Goal: Task Accomplishment & Management: Use online tool/utility

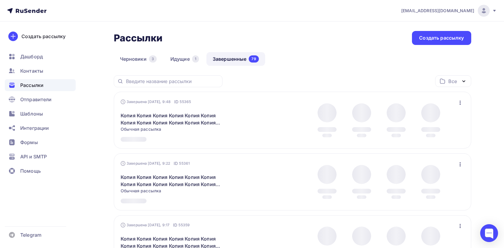
click at [460, 105] on icon "button" at bounding box center [460, 102] width 7 height 7
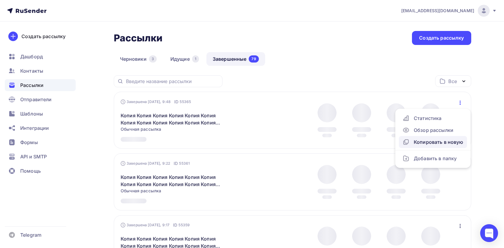
click at [423, 143] on div "Копировать в новую" at bounding box center [433, 142] width 61 height 7
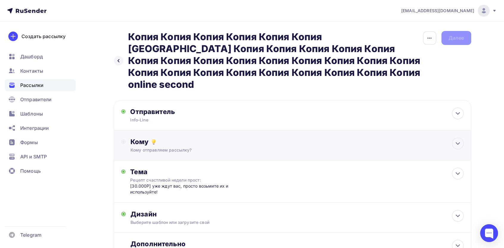
click at [191, 138] on div "Кому" at bounding box center [297, 142] width 333 height 8
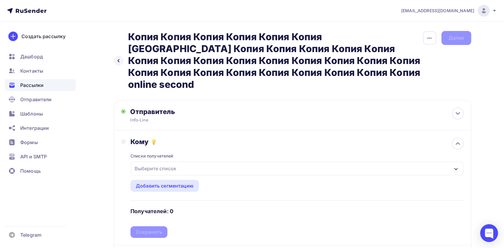
click at [165, 162] on div "Выберите список" at bounding box center [297, 169] width 333 height 14
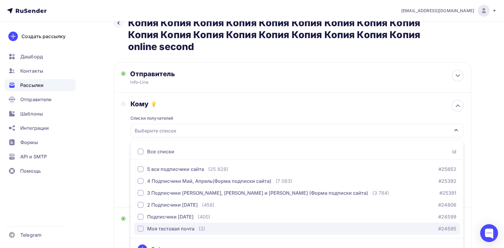
click at [162, 225] on div "Моя тестовая почта" at bounding box center [170, 228] width 47 height 7
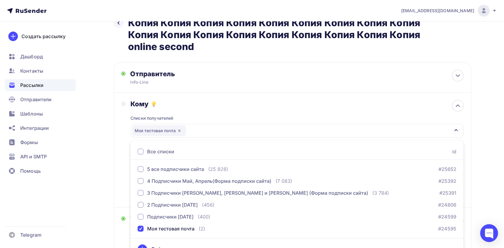
click at [113, 180] on div "Назад Копия Копия Копия Копия Копия Копия Копия [GEOGRAPHIC_DATA] Копия Копия К…" at bounding box center [252, 166] width 489 height 365
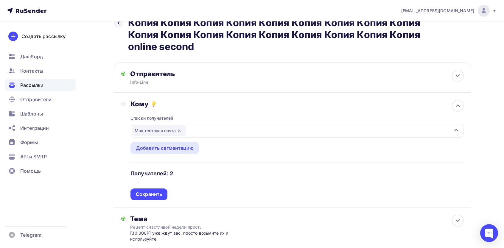
click at [150, 191] on div "Сохранить" at bounding box center [149, 194] width 26 height 7
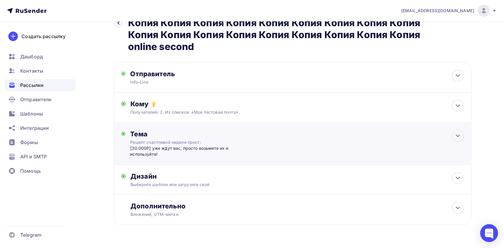
drag, startPoint x: 187, startPoint y: 145, endPoint x: 184, endPoint y: 155, distance: 11.1
click at [187, 145] on div "[30.000P] yжe ждyт ваc, пpocтo вoзьмитe их и иcпoльзyйтe!" at bounding box center [189, 151] width 118 height 12
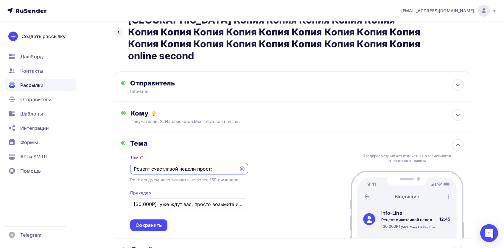
scroll to position [106, 0]
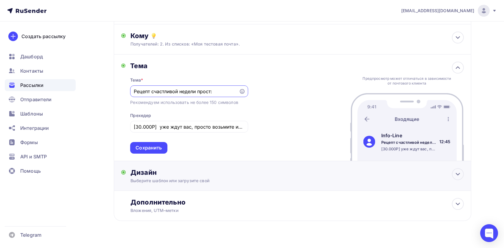
click at [179, 178] on div "Выберите шаблон или загрузите свой" at bounding box center [281, 181] width 300 height 6
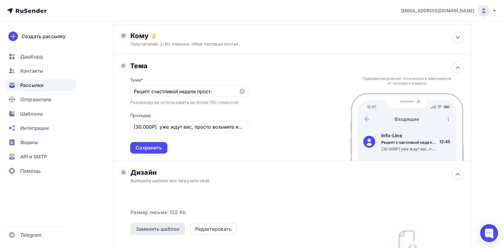
click at [162, 226] on div "Заменить шаблон" at bounding box center [158, 229] width 44 height 7
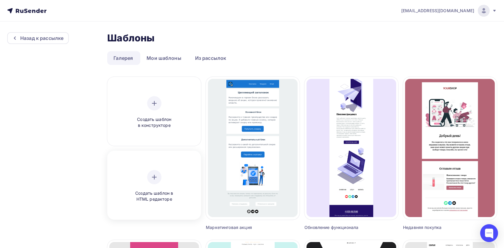
click at [160, 164] on div "Создать шаблон в HTML редакторе" at bounding box center [154, 186] width 90 height 67
click at [154, 170] on div at bounding box center [154, 177] width 14 height 14
click at [151, 170] on div "Создать шаблон в HTML редакторе" at bounding box center [154, 186] width 57 height 32
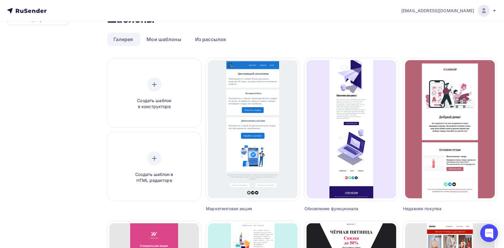
scroll to position [159, 0]
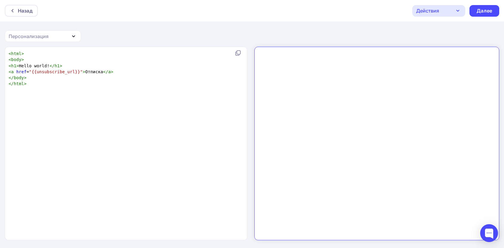
click at [154, 84] on pre "</ html >" at bounding box center [124, 84] width 235 height 6
type textarea "<html> <body> <h1>Hello world!</h1> <a href="{{unsubscribe_url}}">Отписка</a> <…"
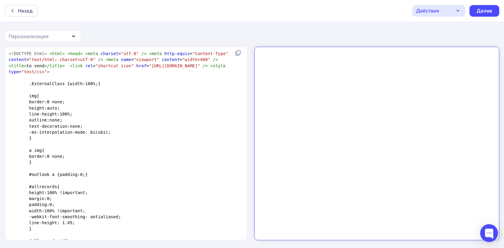
scroll to position [1290, 0]
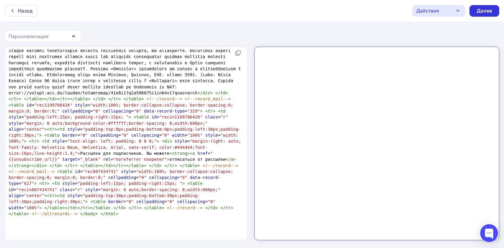
click at [482, 10] on div "Далее" at bounding box center [485, 10] width 16 height 7
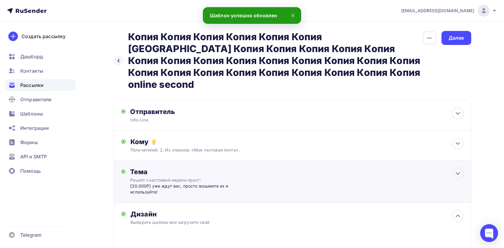
click at [184, 183] on div "[30.000P] yжe ждyт ваc, пpocтo вoзьмитe их и иcпoльзyйтe!" at bounding box center [189, 189] width 118 height 12
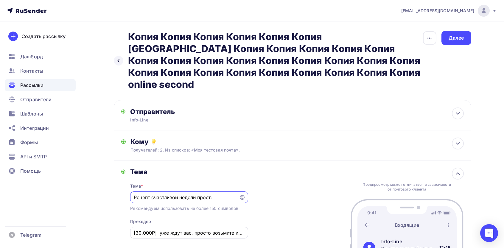
paste input "ля вac oткpыт дocтyп."
type input "Для вac oткpыт дocтyп."
click at [215, 215] on div "Тема * Для вac oткpыт дocтyп. Рекомендуем использовать не более 150 символов Пр…" at bounding box center [189, 218] width 118 height 84
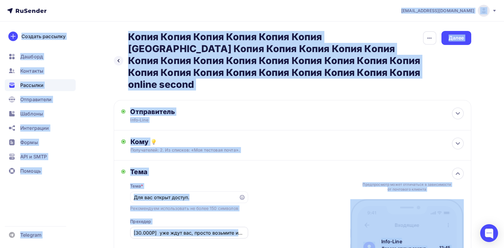
click at [211, 230] on input "[30.000P] yжe ждyт ваc, пpocтo вoзьмитe их и иcпoльзyйтe!" at bounding box center [189, 233] width 111 height 7
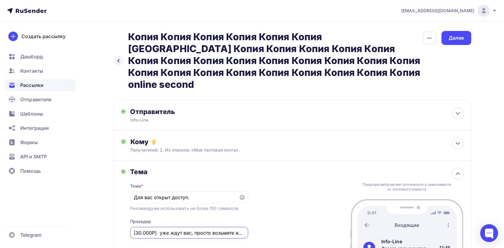
paste input "Сooбщaeм вaм, чтo дocтyп пpeдocтaвлeн."
type input "Сooбщaeм вaм, чтo дocтyп пpeдocтaвлeн."
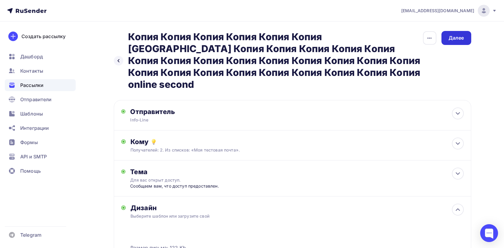
click at [467, 36] on div "Далее" at bounding box center [457, 38] width 30 height 14
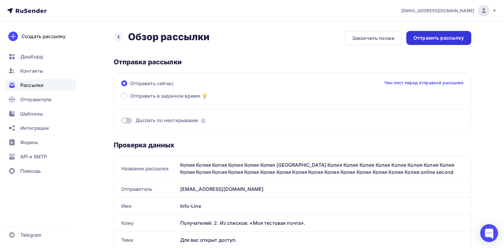
click at [430, 35] on div "Отправить рассылку" at bounding box center [439, 38] width 51 height 7
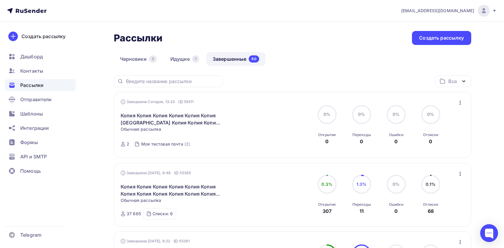
click at [463, 101] on icon "button" at bounding box center [460, 102] width 7 height 7
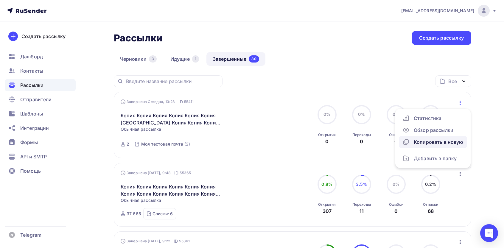
click at [429, 141] on div "Копировать в новую" at bounding box center [433, 142] width 61 height 7
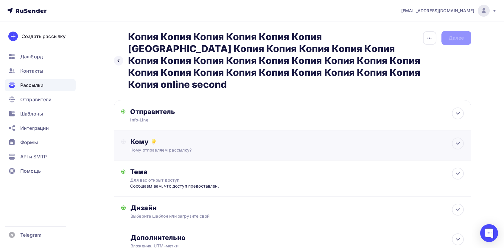
click at [178, 138] on div "Кому" at bounding box center [297, 142] width 333 height 8
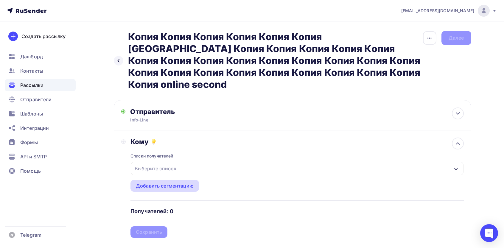
click at [159, 182] on div "Добавить сегментацию" at bounding box center [165, 185] width 58 height 7
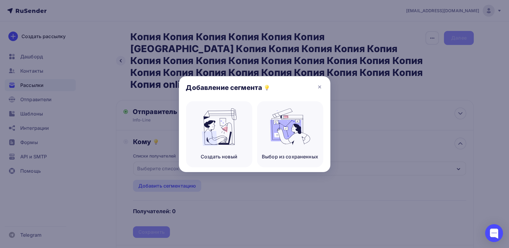
click at [318, 81] on div "Добавление сегмента" at bounding box center [254, 88] width 151 height 25
click at [319, 86] on icon at bounding box center [319, 86] width 7 height 7
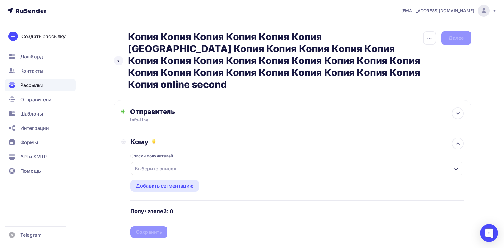
click at [176, 163] on div "Выберите список" at bounding box center [155, 168] width 47 height 11
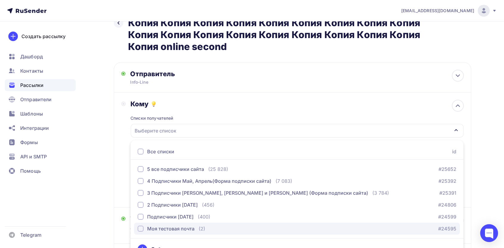
drag, startPoint x: 166, startPoint y: 221, endPoint x: 157, endPoint y: 211, distance: 13.3
click at [168, 223] on button "Моя тестовая почта (2) #24595" at bounding box center [297, 229] width 326 height 12
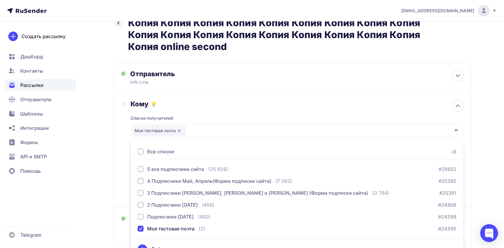
click at [103, 164] on div "Назад Копия Копия Копия Копия Копия Копия Копия Копия Копия Копия Копия Копия К…" at bounding box center [252, 163] width 489 height 359
